Goal: Navigation & Orientation: Find specific page/section

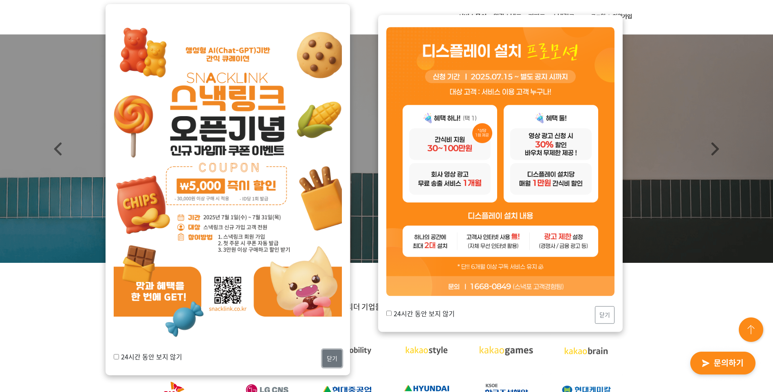
click at [326, 362] on button "닫기" at bounding box center [332, 358] width 20 height 18
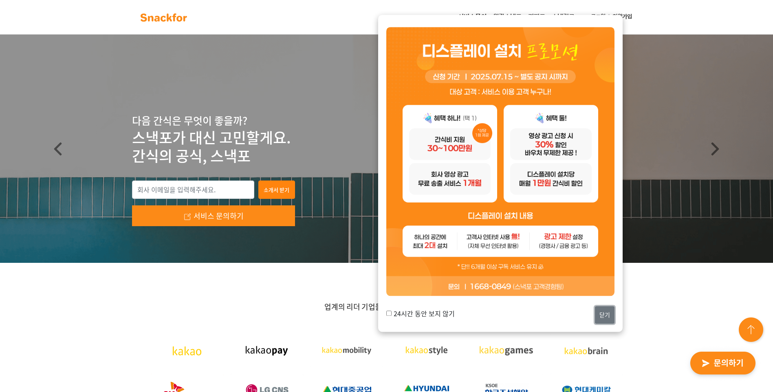
click at [599, 312] on button "닫기" at bounding box center [605, 315] width 20 height 18
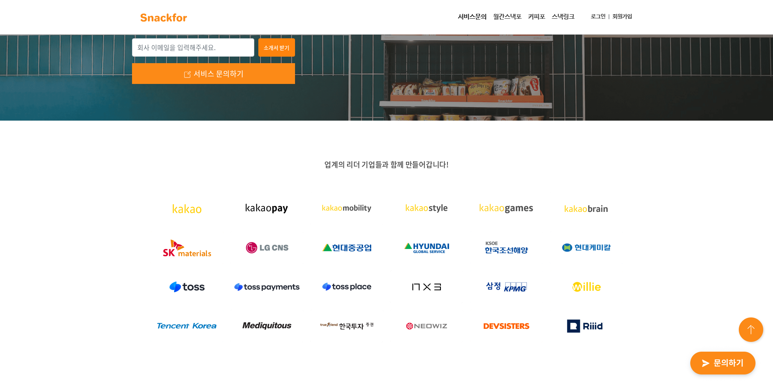
scroll to position [204, 0]
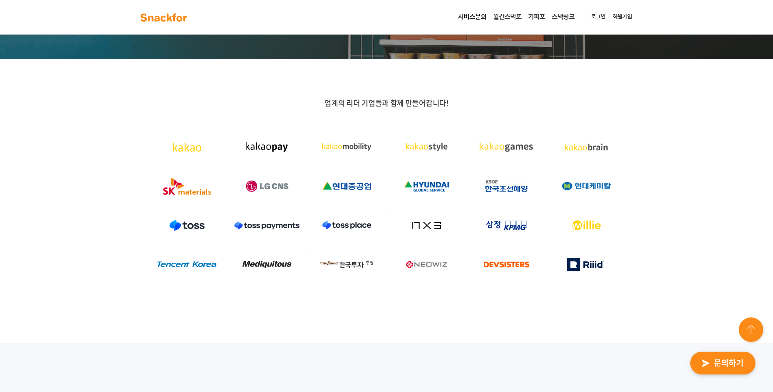
click at [538, 15] on link "커피포" at bounding box center [537, 17] width 24 height 16
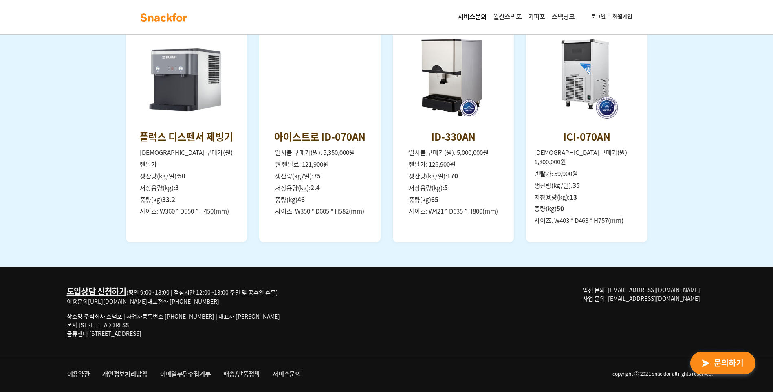
scroll to position [853, 0]
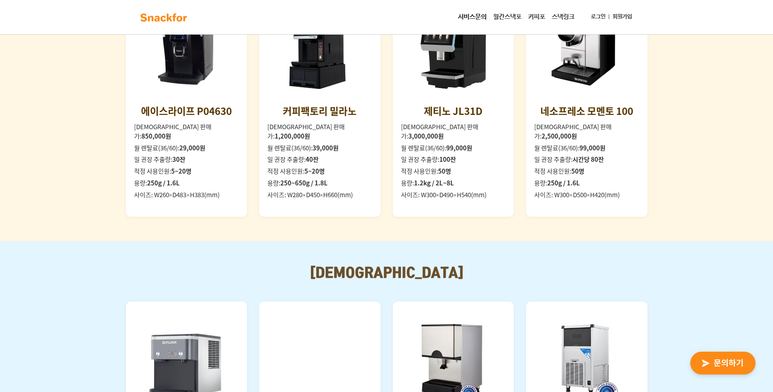
click at [503, 20] on link "월간스낵포" at bounding box center [507, 17] width 35 height 16
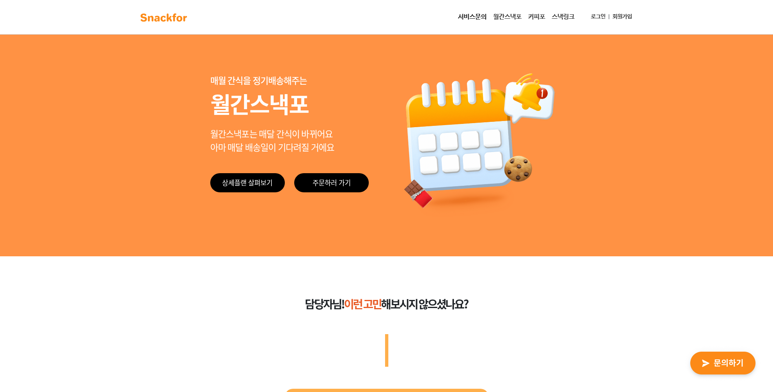
click at [480, 18] on link "서비스문의" at bounding box center [472, 17] width 35 height 16
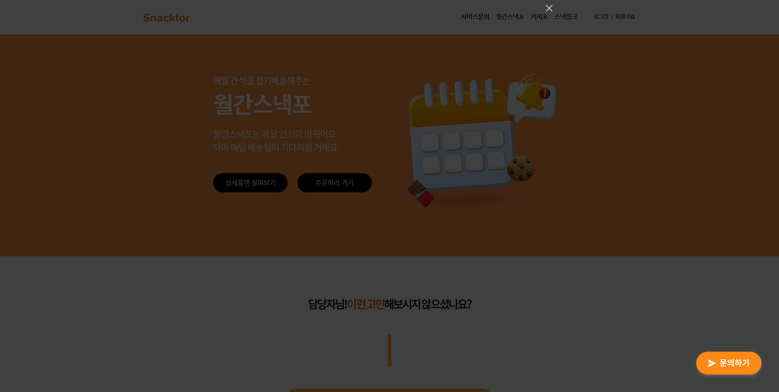
click at [391, 142] on div at bounding box center [389, 196] width 779 height 392
click at [548, 7] on icon "Close" at bounding box center [549, 8] width 7 height 7
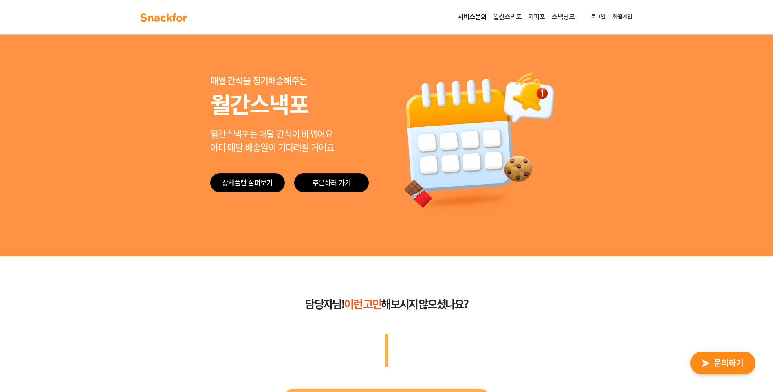
click at [512, 15] on link "월간스낵포" at bounding box center [507, 17] width 35 height 16
click at [537, 19] on link "커피포" at bounding box center [537, 17] width 24 height 16
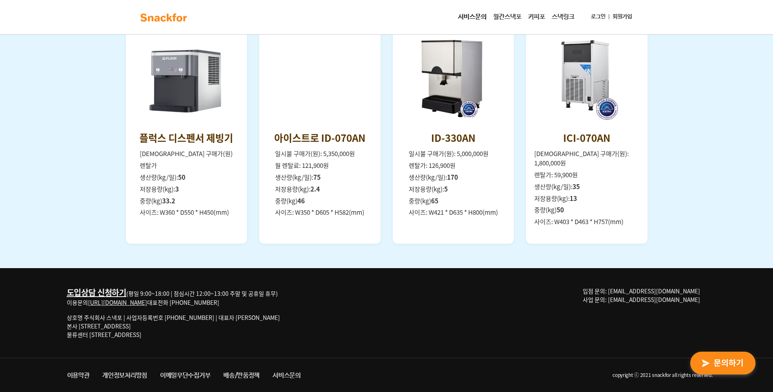
scroll to position [1138, 0]
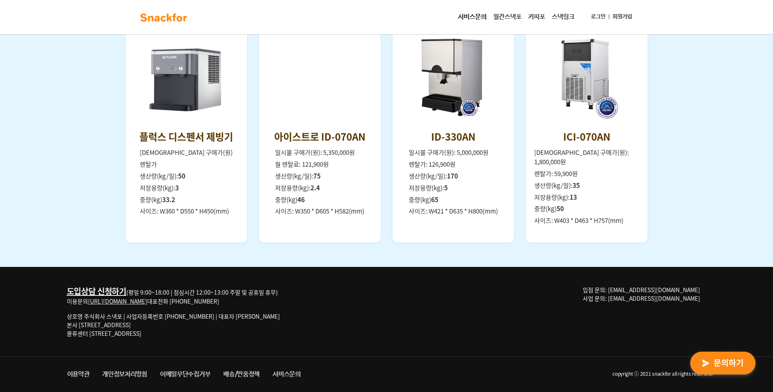
click at [153, 20] on img at bounding box center [163, 17] width 51 height 13
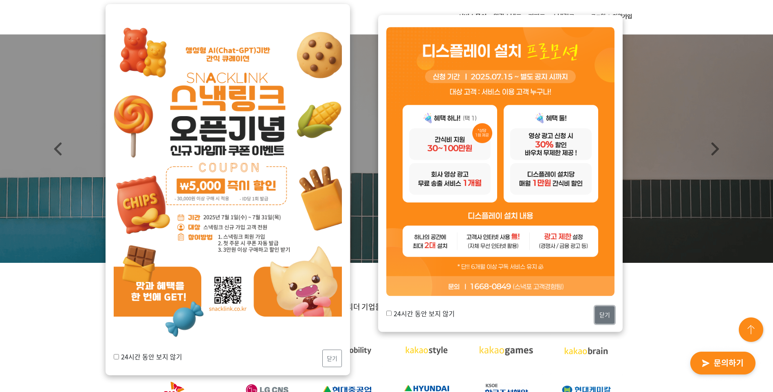
click at [595, 319] on button "닫기" at bounding box center [605, 315] width 20 height 18
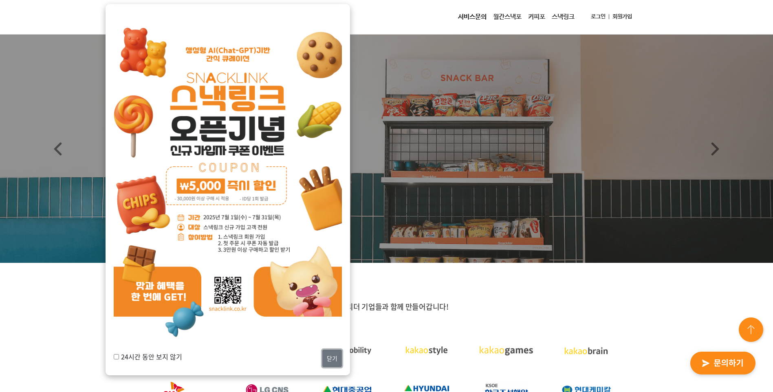
click at [330, 361] on button "닫기" at bounding box center [332, 358] width 20 height 18
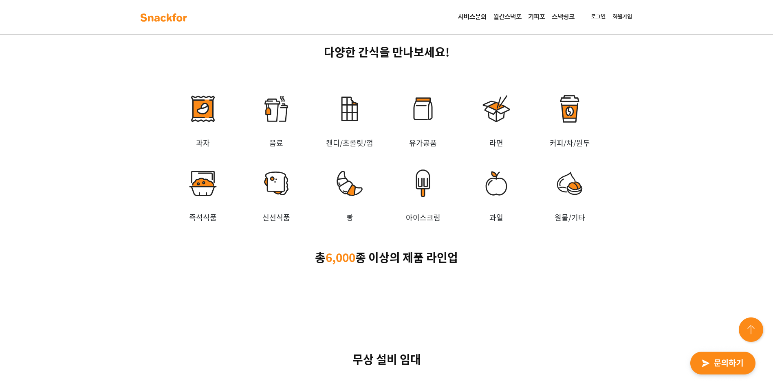
scroll to position [1512, 0]
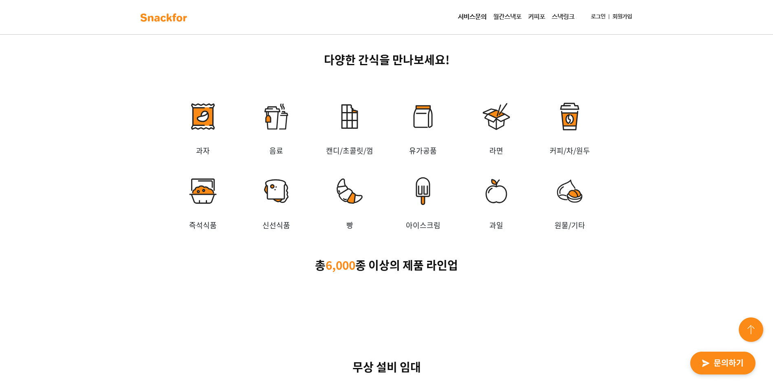
click at [343, 220] on img at bounding box center [349, 191] width 73 height 57
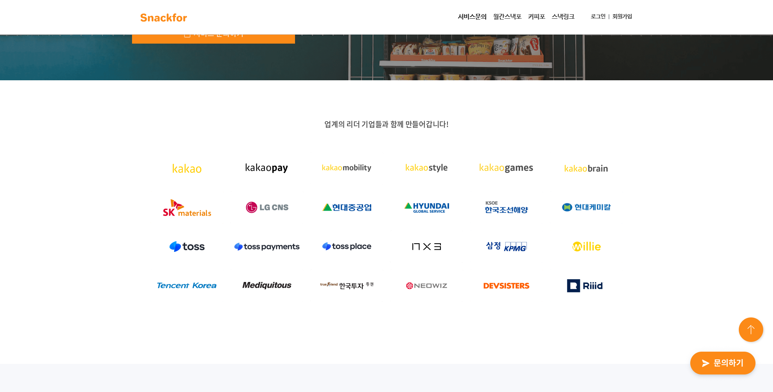
scroll to position [168, 0]
